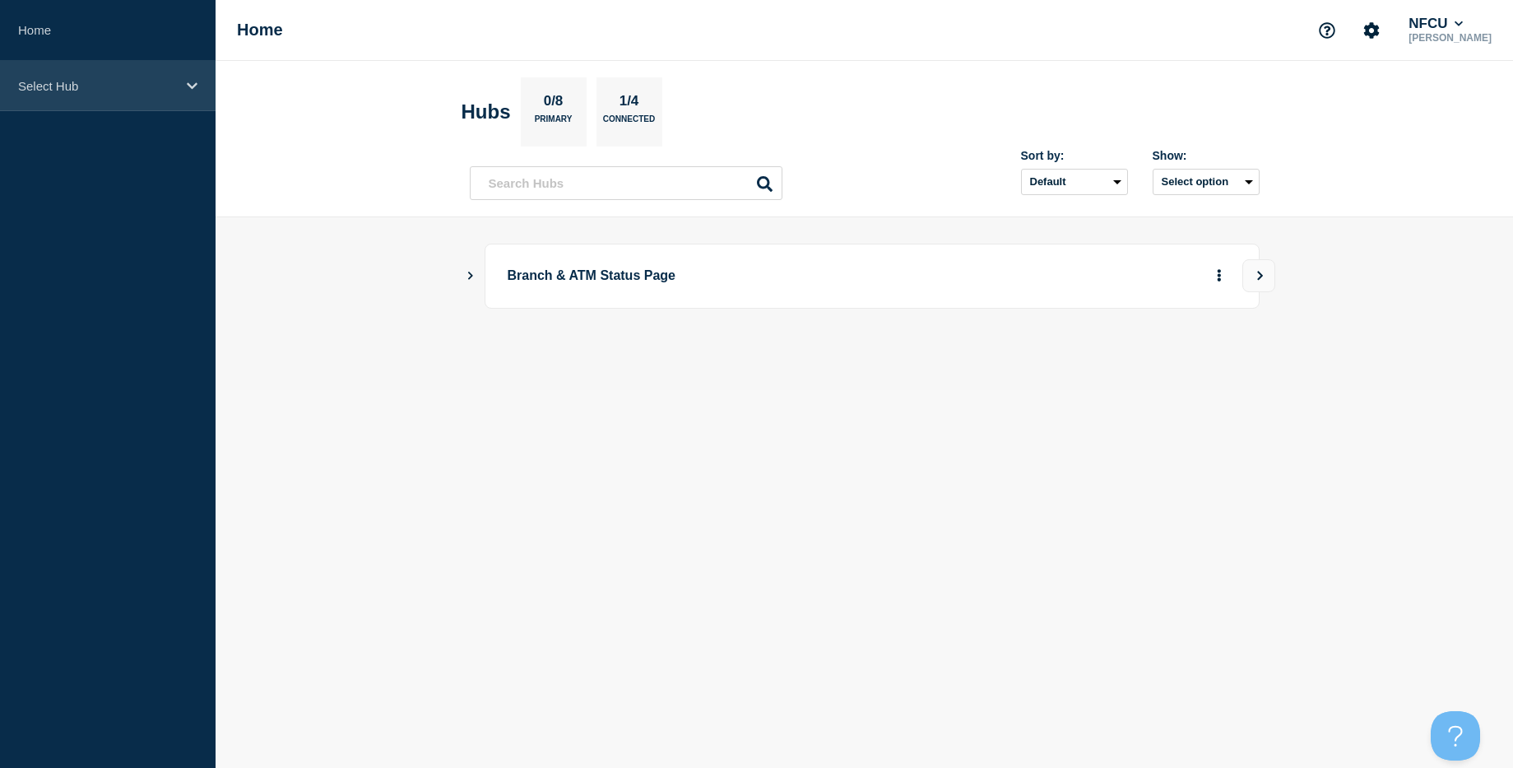
click at [102, 101] on div "Select Hub" at bounding box center [108, 86] width 216 height 50
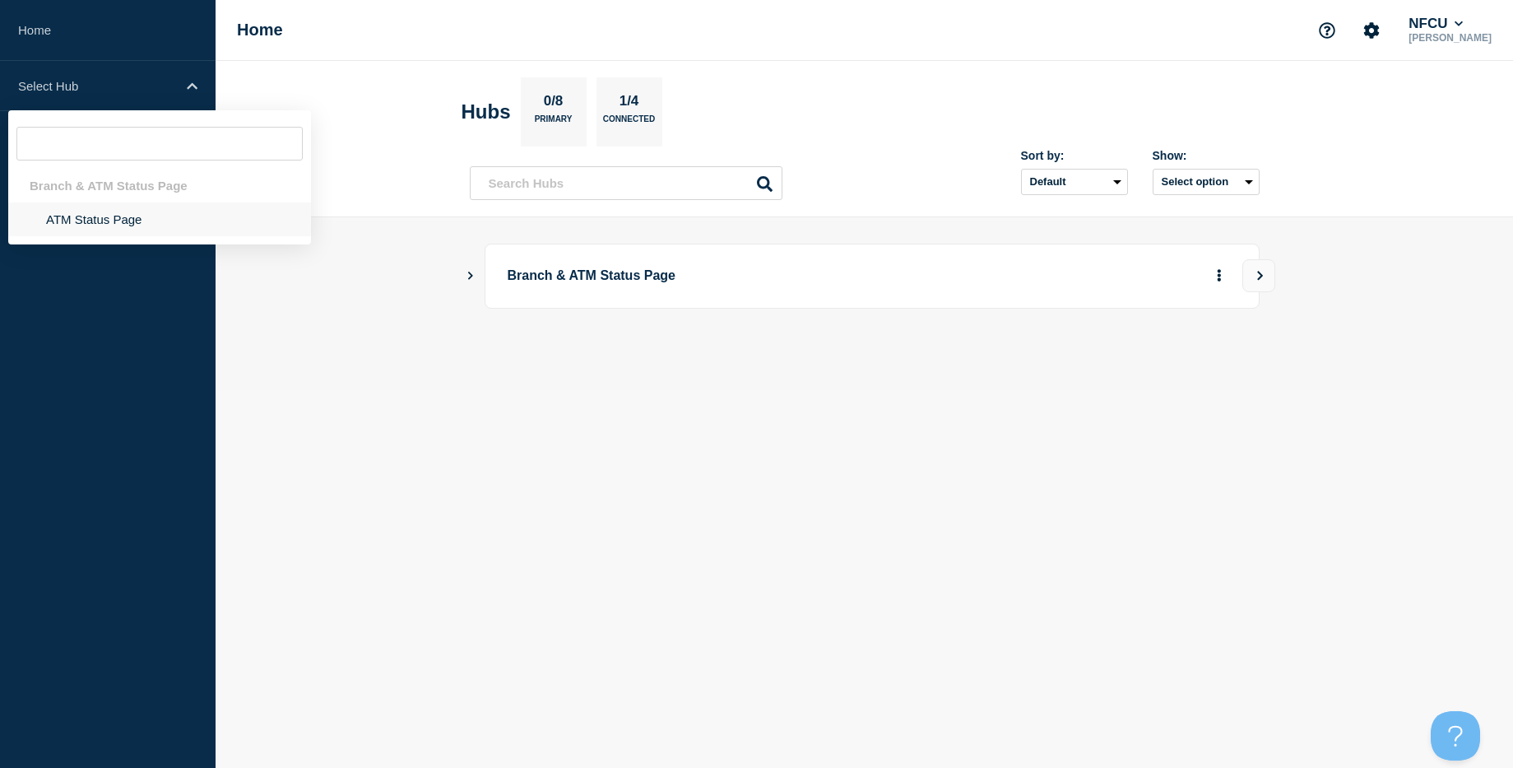
click at [117, 231] on li "ATM Status Page" at bounding box center [159, 219] width 303 height 34
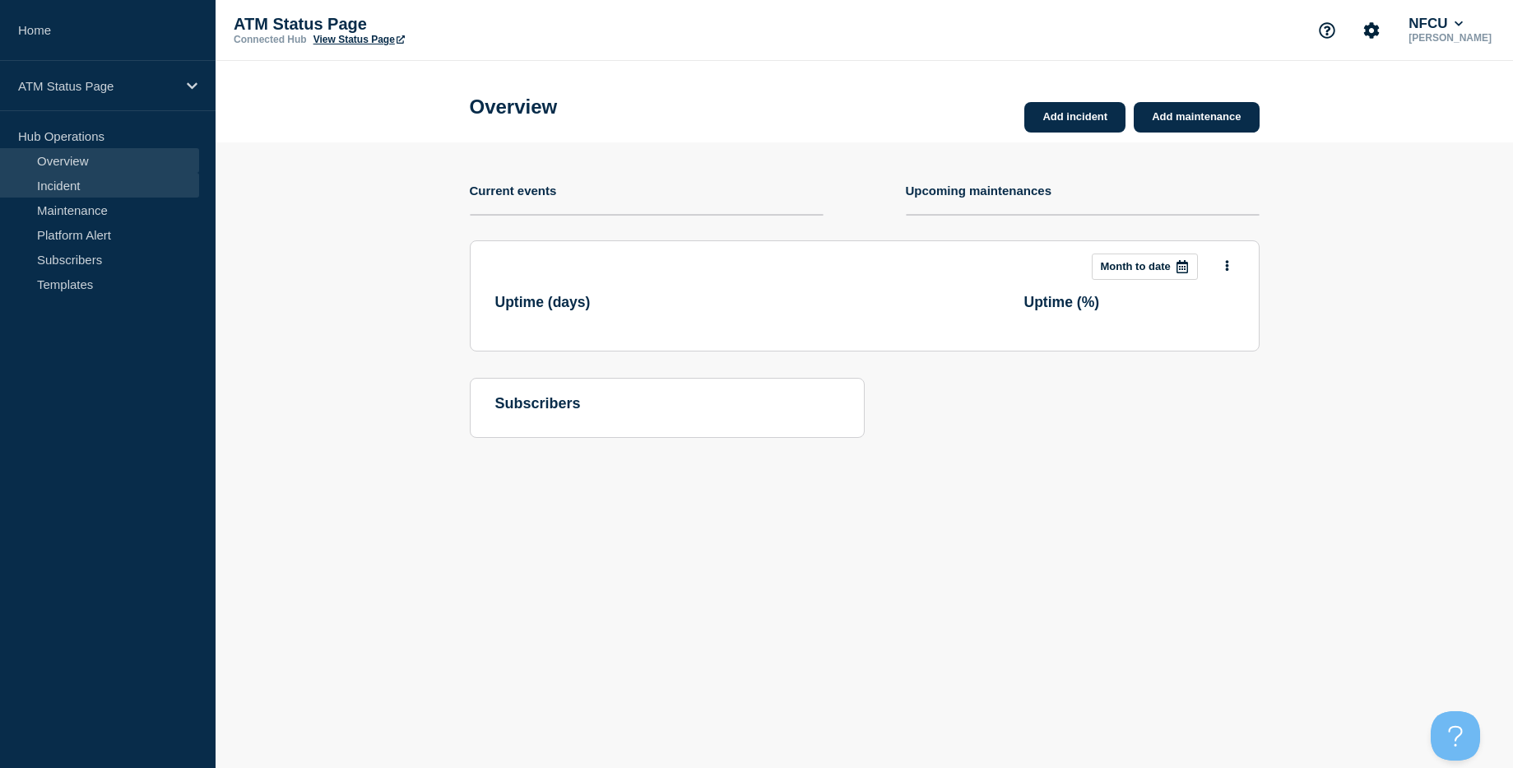
click at [73, 194] on link "Incident" at bounding box center [99, 185] width 199 height 25
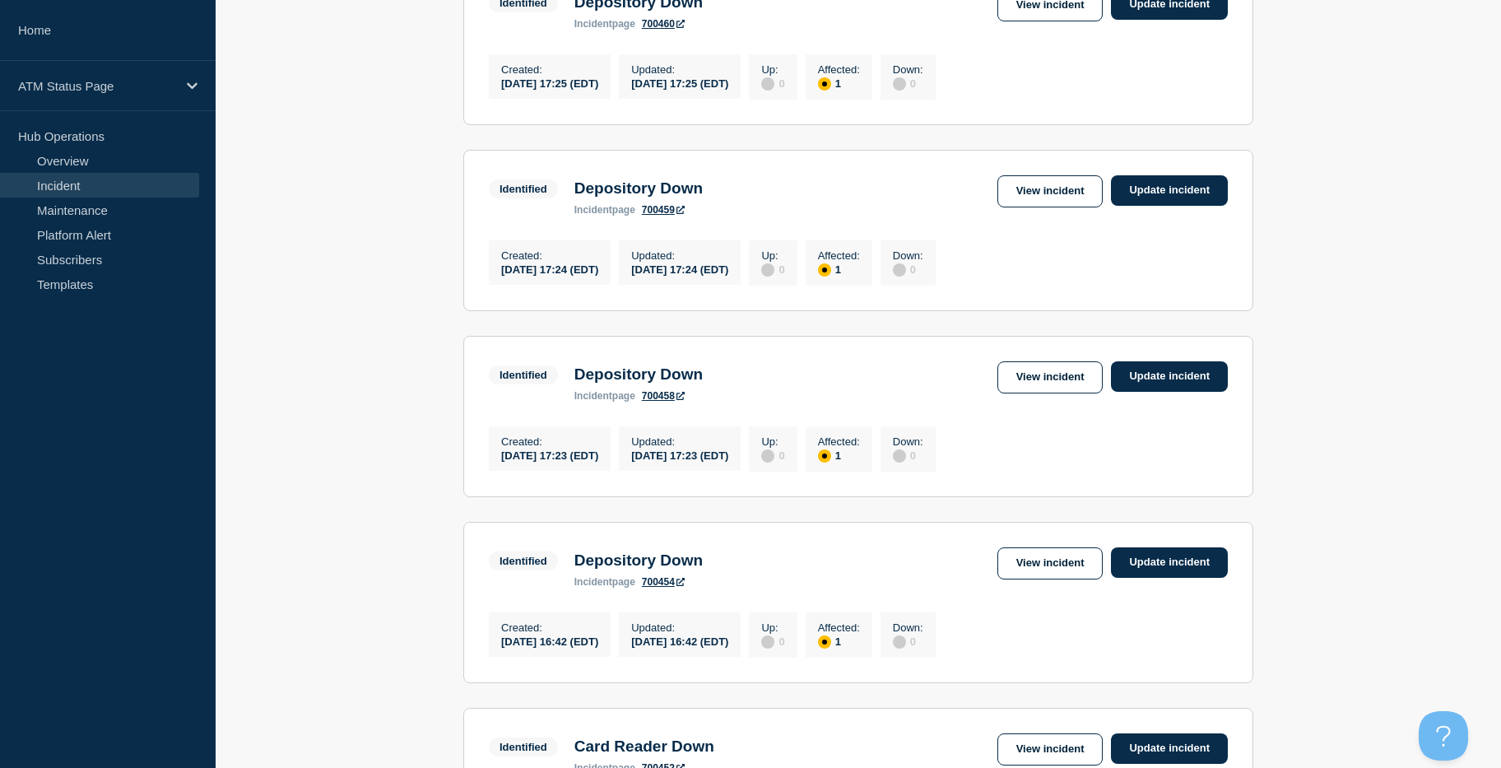
scroll to position [1698, 0]
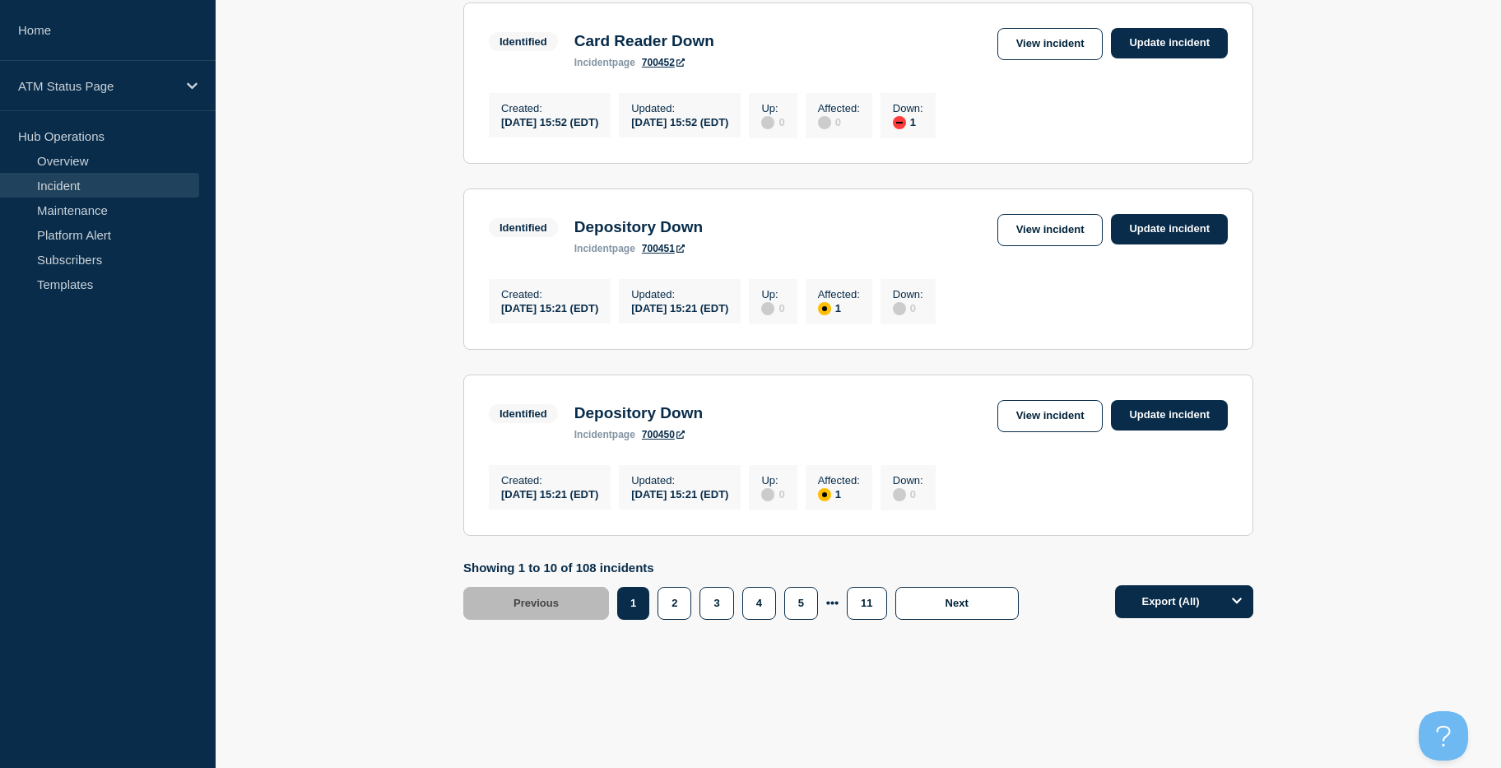
drag, startPoint x: 351, startPoint y: 335, endPoint x: 351, endPoint y: 668, distance: 333.3
